Goal: Task Accomplishment & Management: Manage account settings

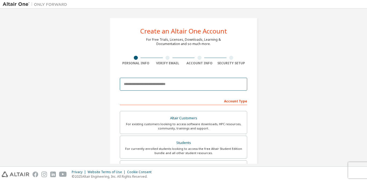
click at [184, 82] on input "email" at bounding box center [183, 84] width 127 height 13
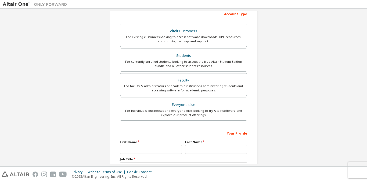
scroll to position [85, 0]
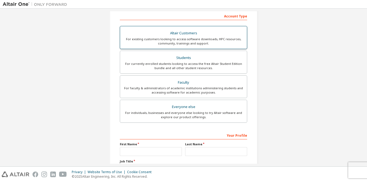
click at [188, 42] on div "For existing customers looking to access software downloads, HPC resources, com…" at bounding box center [183, 41] width 120 height 9
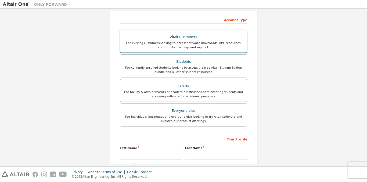
scroll to position [80, 0]
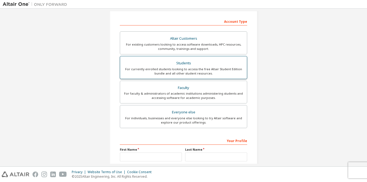
click at [186, 58] on label "Students For currently enrolled students looking to access the free Altair Stud…" at bounding box center [183, 67] width 127 height 23
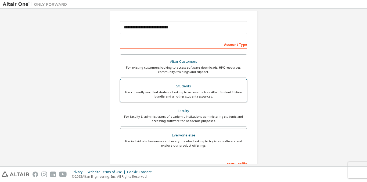
scroll to position [56, 0]
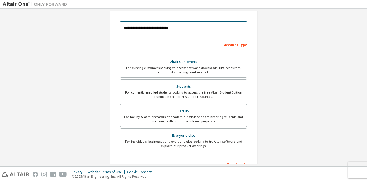
click at [185, 30] on input "**********" at bounding box center [183, 27] width 127 height 13
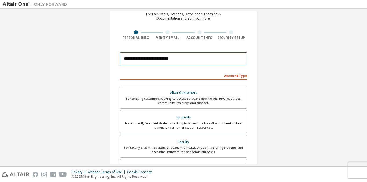
scroll to position [17, 0]
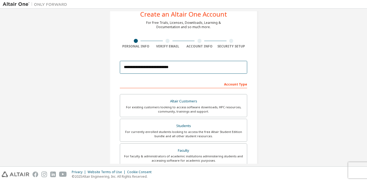
click at [177, 66] on input "**********" at bounding box center [183, 67] width 127 height 13
type input "**********"
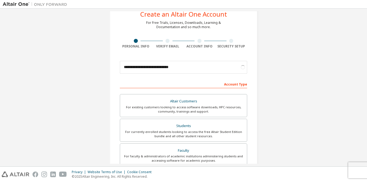
click at [177, 82] on div "Account Type" at bounding box center [183, 84] width 127 height 9
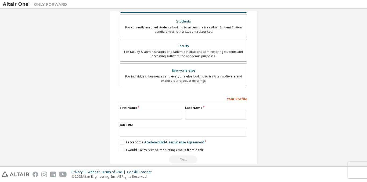
scroll to position [145, 0]
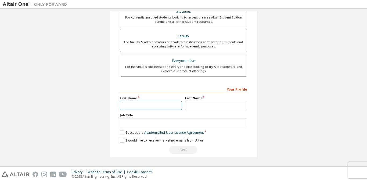
click at [150, 106] on input "text" at bounding box center [151, 105] width 62 height 9
type input "**********"
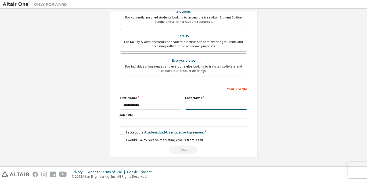
click at [190, 106] on input "text" at bounding box center [216, 105] width 62 height 9
type input "*******"
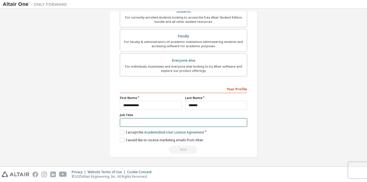
click at [181, 118] on input "text" at bounding box center [183, 122] width 127 height 9
type input "*******"
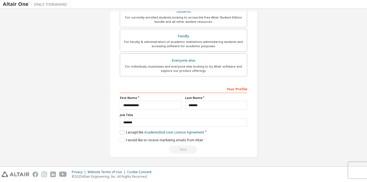
click at [121, 133] on label "I accept the Academic End-User License Agreement" at bounding box center [162, 132] width 84 height 5
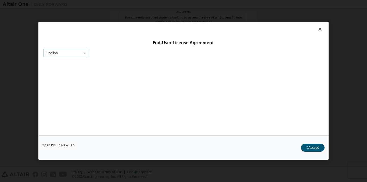
click at [83, 52] on icon at bounding box center [84, 53] width 7 height 8
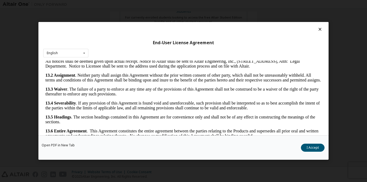
scroll to position [885, 0]
click at [316, 151] on button "I Accept" at bounding box center [313, 148] width 24 height 8
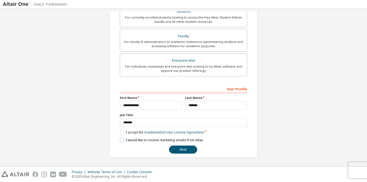
click at [123, 140] on label "I would like to receive marketing emails from Altair" at bounding box center [161, 140] width 83 height 5
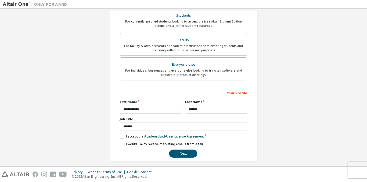
scroll to position [131, 0]
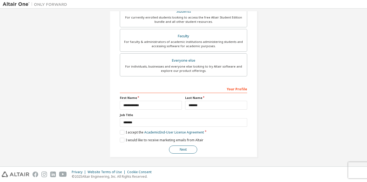
click at [172, 149] on button "Next" at bounding box center [183, 150] width 28 height 8
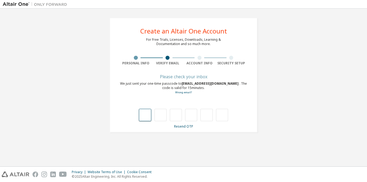
type input "*"
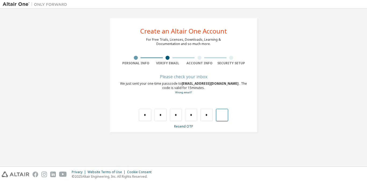
type input "*"
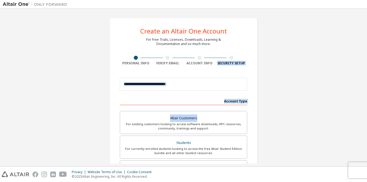
drag, startPoint x: 366, startPoint y: 43, endPoint x: 366, endPoint y: 116, distance: 72.7
click at [366, 116] on div "Create an Altair One Account For Free Trials, Licenses, Downloads, Learning & D…" at bounding box center [183, 88] width 367 height 158
click at [304, 50] on div "Create an Altair One Account For Free Trials, Licenses, Downloads, Learning & D…" at bounding box center [183, 153] width 361 height 284
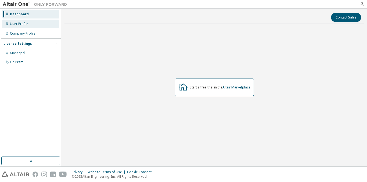
click at [46, 24] on div "User Profile" at bounding box center [30, 24] width 57 height 9
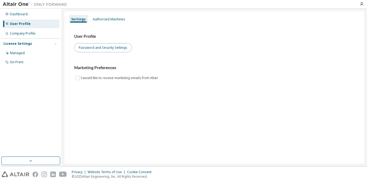
click at [85, 48] on button "Password and Security Settings" at bounding box center [103, 47] width 58 height 9
